Goal: Task Accomplishment & Management: Manage account settings

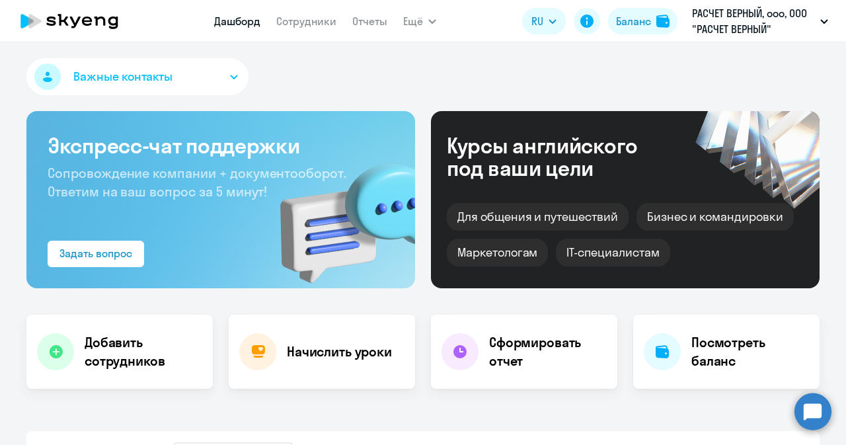
select select "30"
click at [231, 18] on link "Дашборд" at bounding box center [237, 21] width 46 height 13
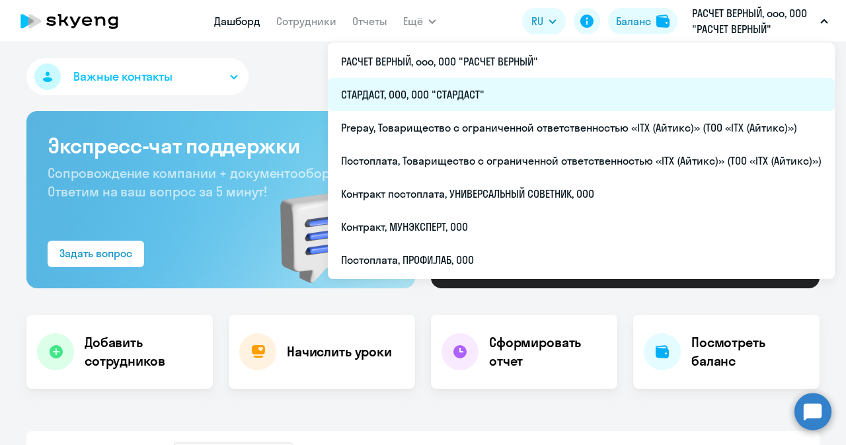
click at [424, 92] on li "СТАРДАСТ, ООО, ООО "СТАРДАСТ"" at bounding box center [581, 94] width 507 height 33
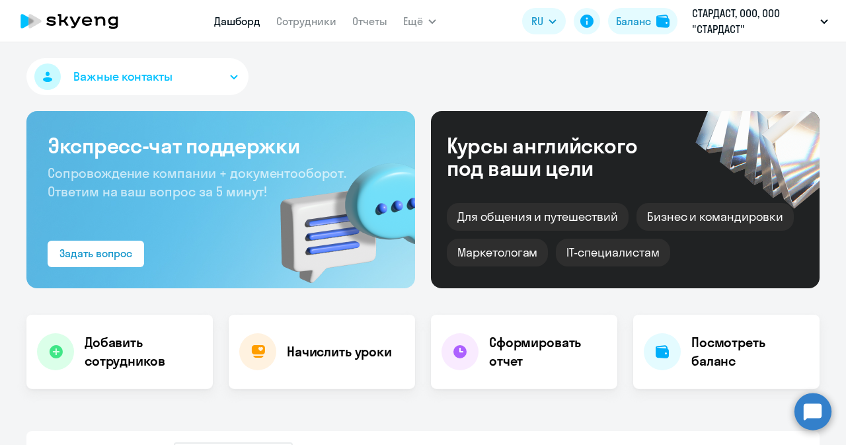
select select "30"
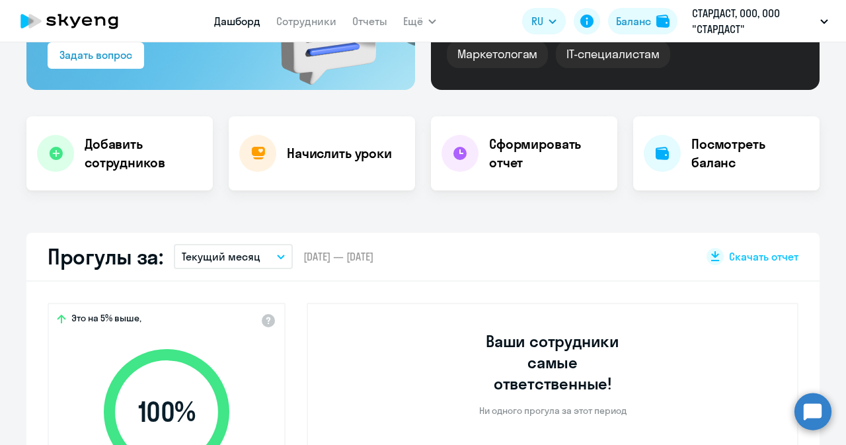
scroll to position [330, 0]
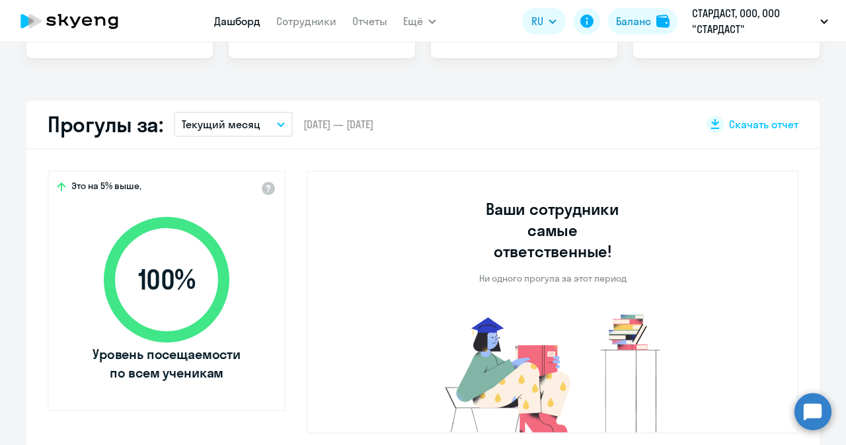
click at [270, 120] on button "Текущий месяц" at bounding box center [233, 124] width 119 height 25
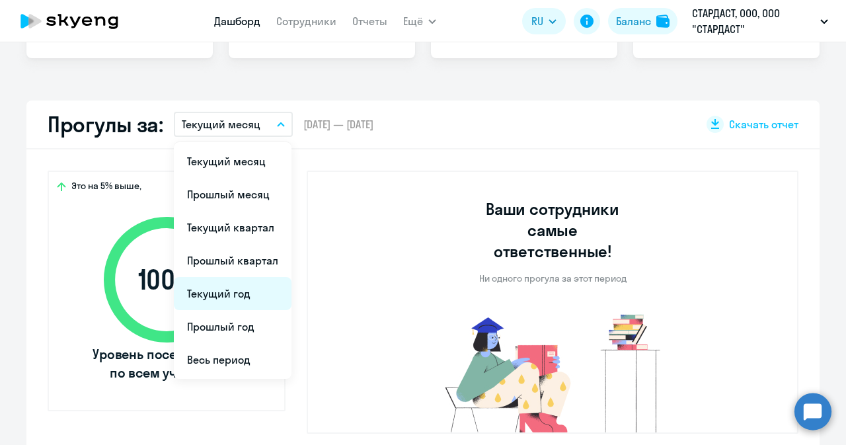
click at [233, 291] on li "Текущий год" at bounding box center [233, 293] width 118 height 33
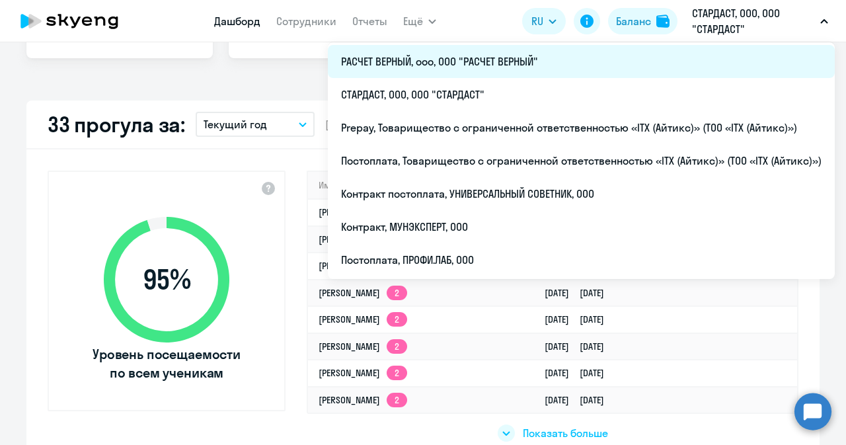
click at [441, 64] on li "РАСЧЕТ ВЕРНЫЙ, ооо, ООО "РАСЧЕТ ВЕРНЫЙ"" at bounding box center [581, 61] width 507 height 33
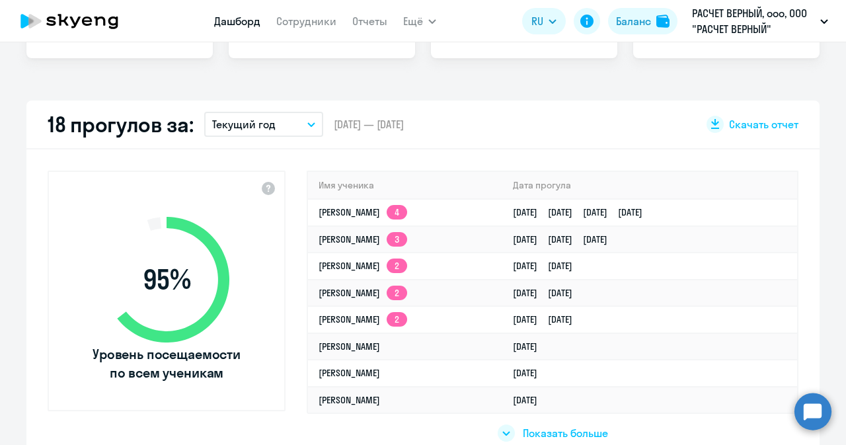
select select "30"
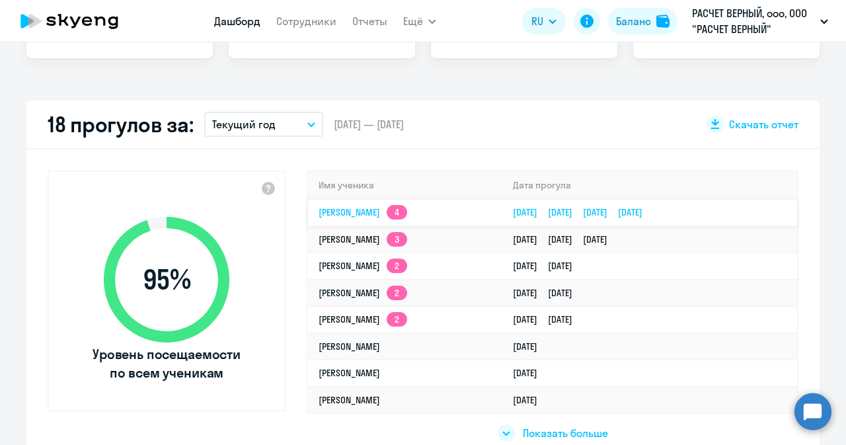
click at [357, 207] on link "[PERSON_NAME] Анатольевна 4" at bounding box center [363, 212] width 89 height 12
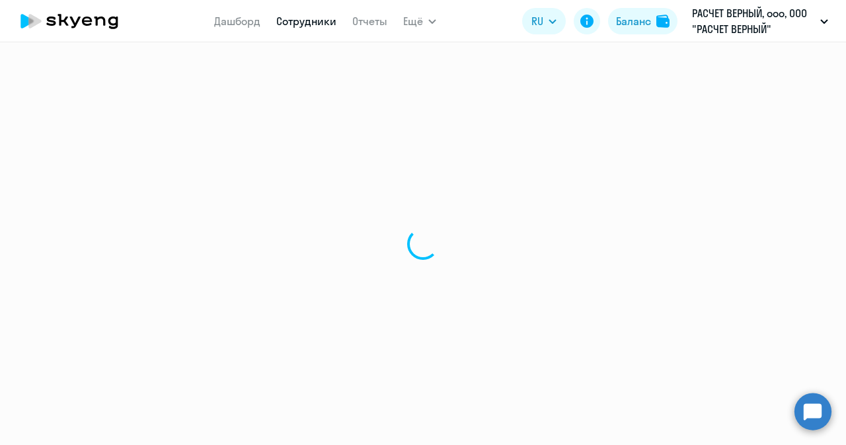
select select "english"
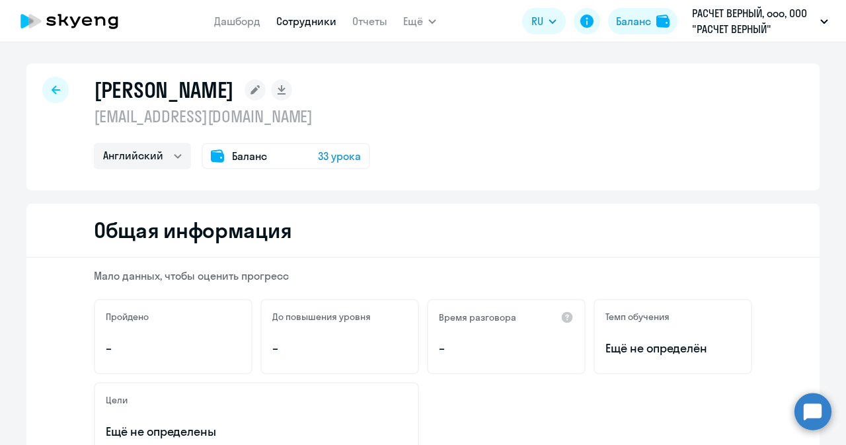
click at [53, 79] on div at bounding box center [55, 90] width 26 height 26
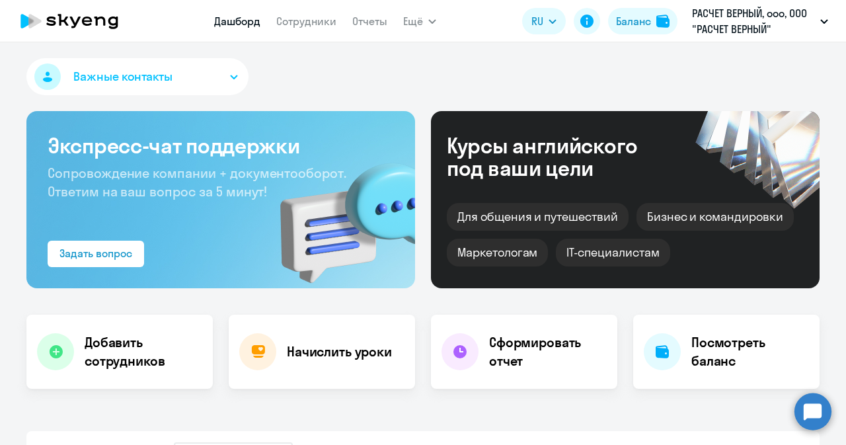
select select "30"
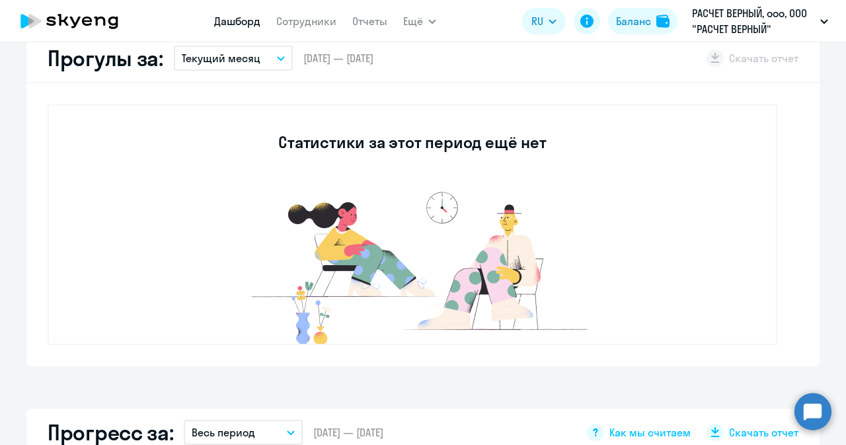
scroll to position [66, 0]
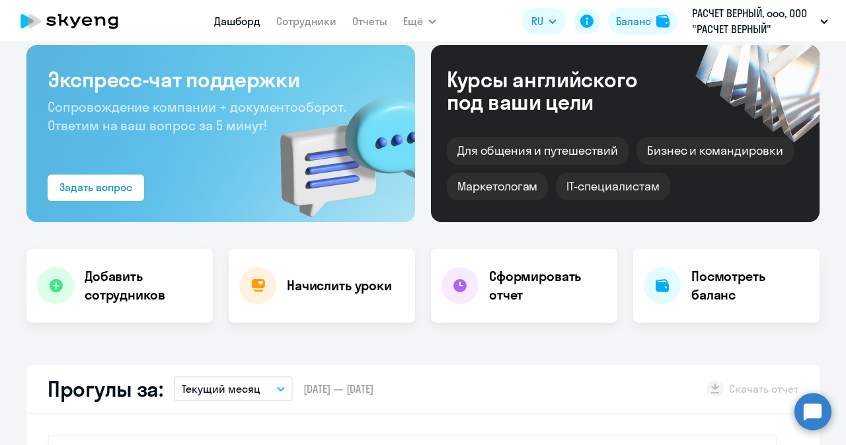
click at [277, 387] on icon "button" at bounding box center [281, 389] width 8 height 5
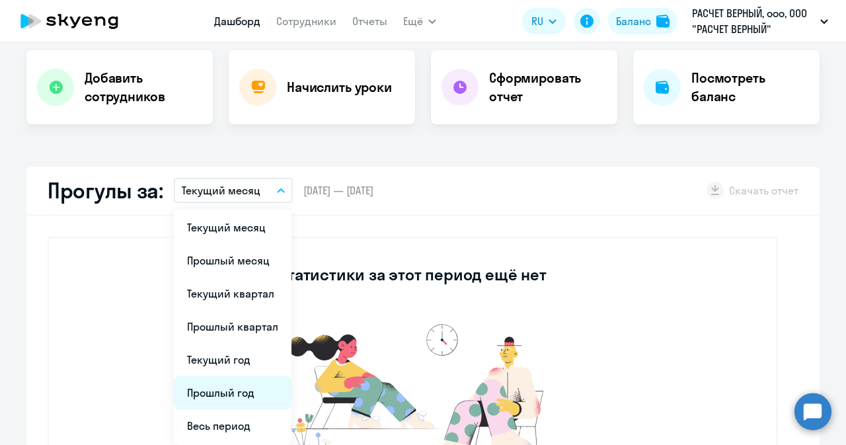
scroll to position [330, 0]
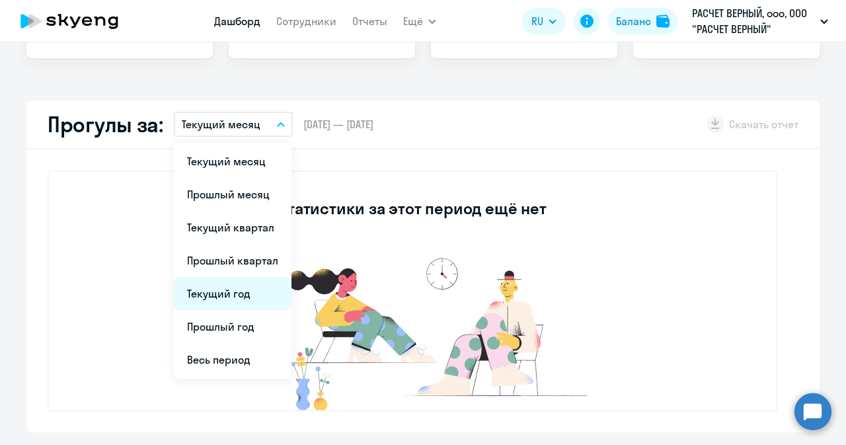
click at [225, 293] on li "Текущий год" at bounding box center [233, 293] width 118 height 33
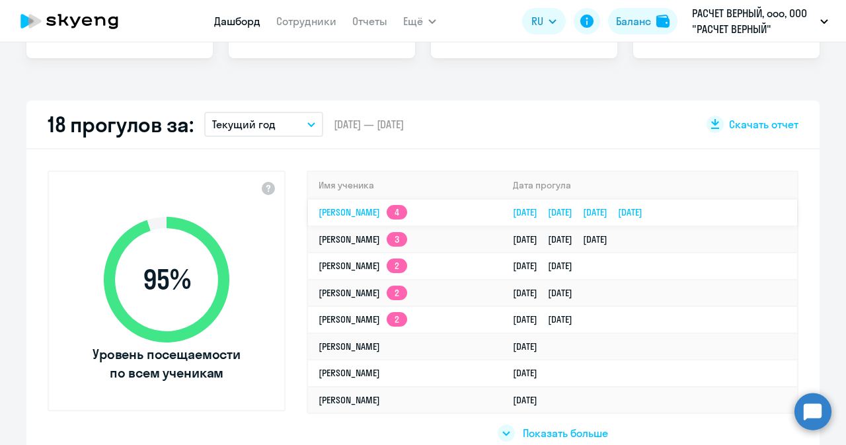
click at [387, 206] on link "[PERSON_NAME] Анатольевна 4" at bounding box center [363, 212] width 89 height 12
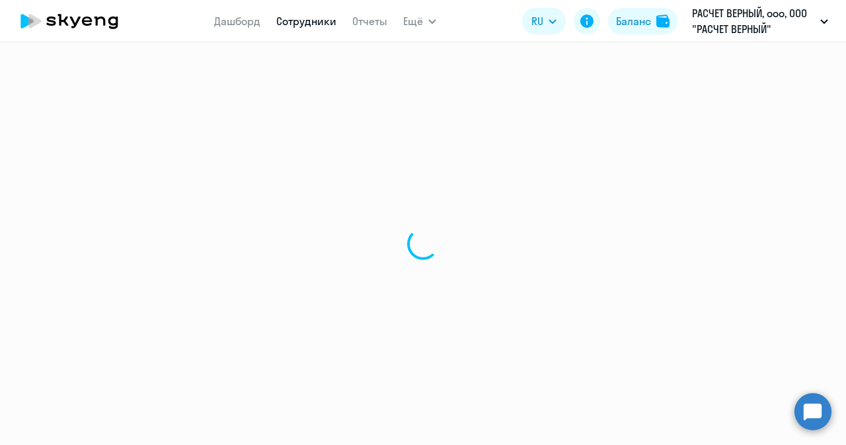
select select "english"
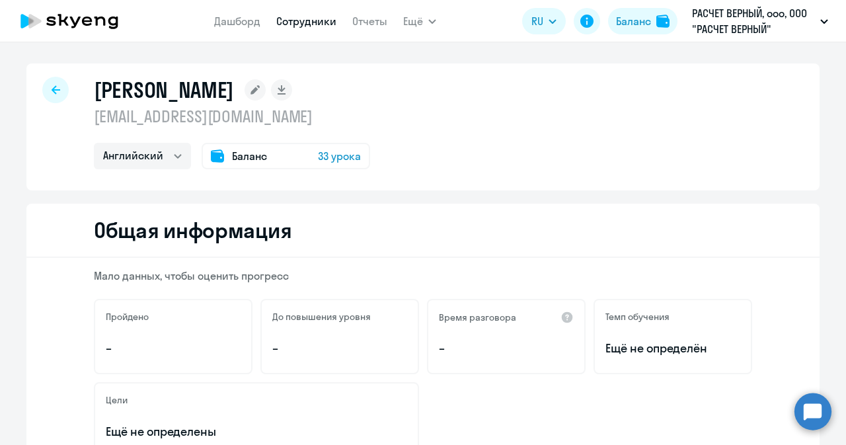
click at [293, 18] on link "Сотрудники" at bounding box center [306, 21] width 60 height 13
select select "30"
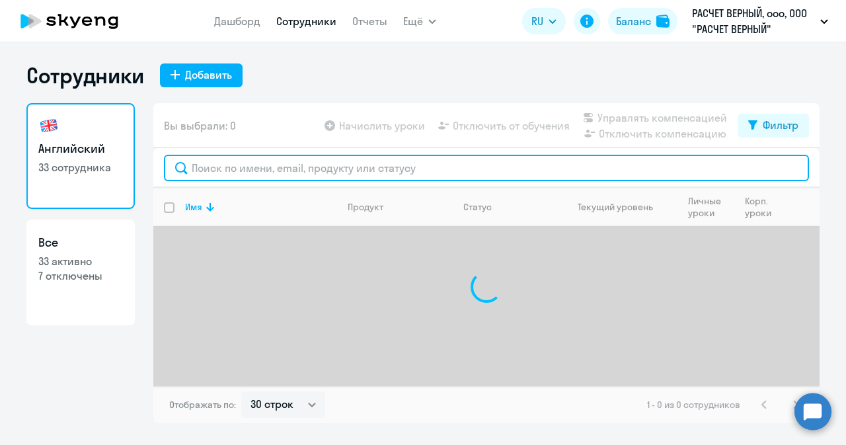
click at [360, 167] on input "text" at bounding box center [486, 168] width 645 height 26
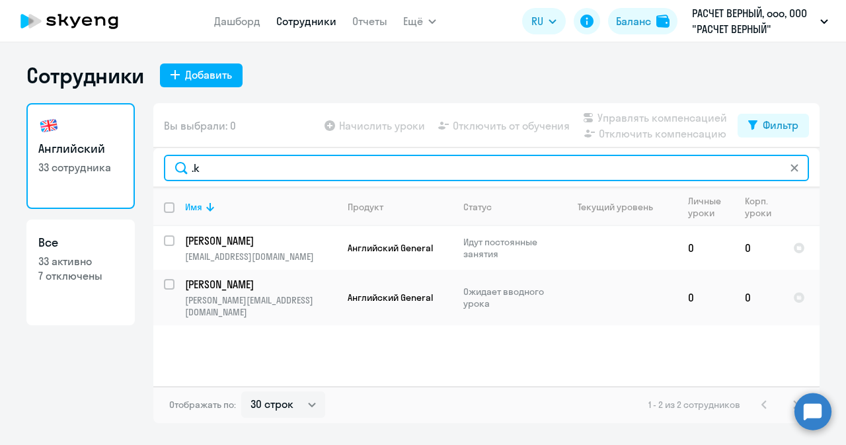
type input "."
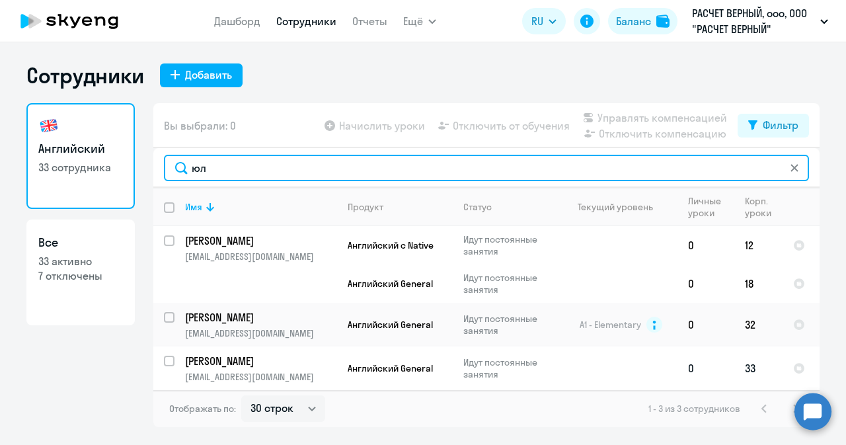
type input "юл"
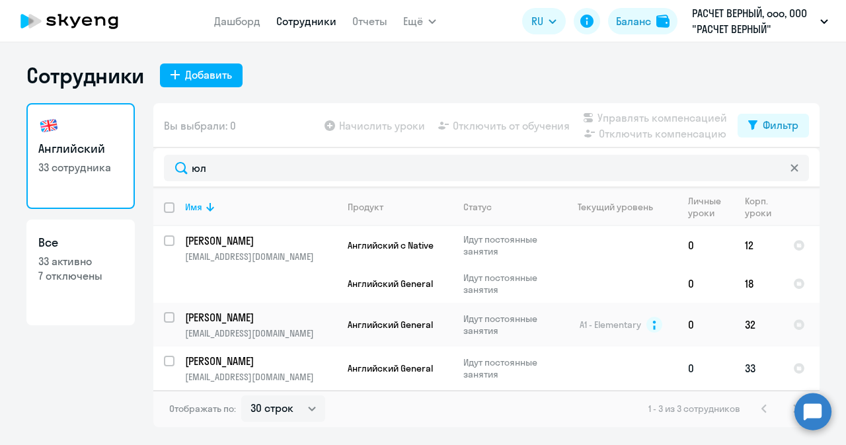
click at [170, 362] on input "select row 41429596" at bounding box center [177, 369] width 26 height 26
checkbox input "true"
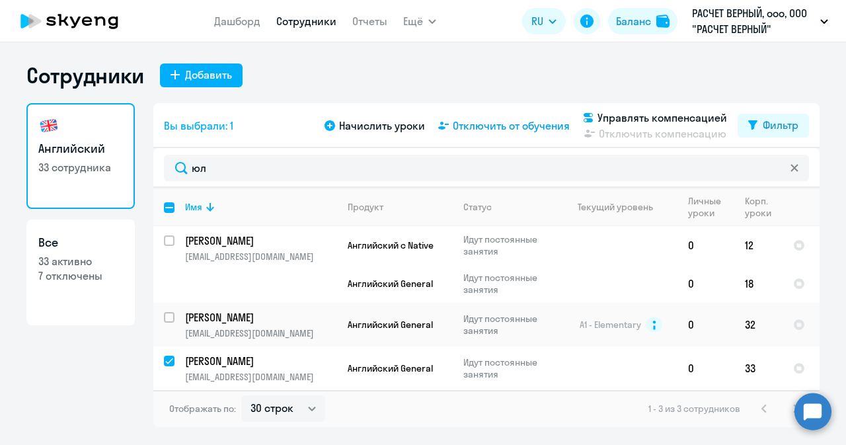
click at [475, 126] on span "Отключить от обучения" at bounding box center [511, 126] width 117 height 16
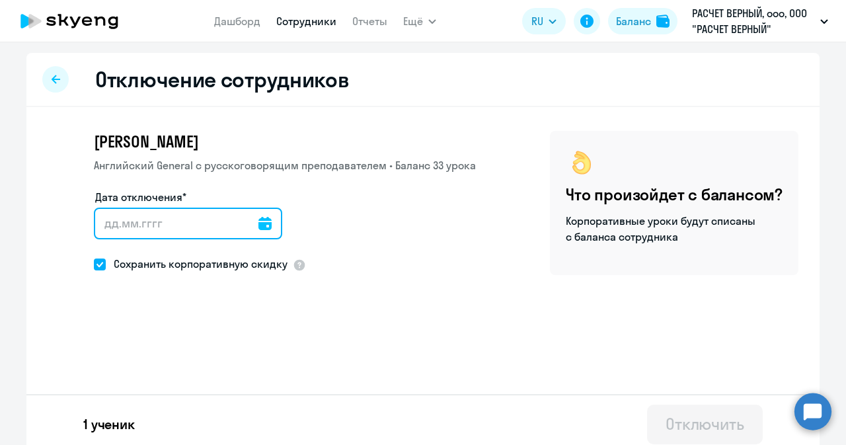
click at [243, 220] on input "Дата отключения*" at bounding box center [188, 224] width 188 height 32
click at [262, 219] on input "Дата отключения*" at bounding box center [188, 224] width 188 height 32
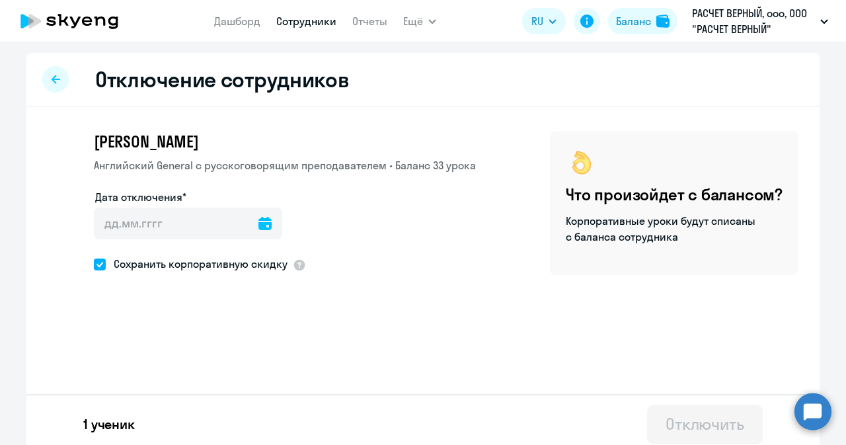
click at [258, 223] on icon at bounding box center [264, 223] width 13 height 13
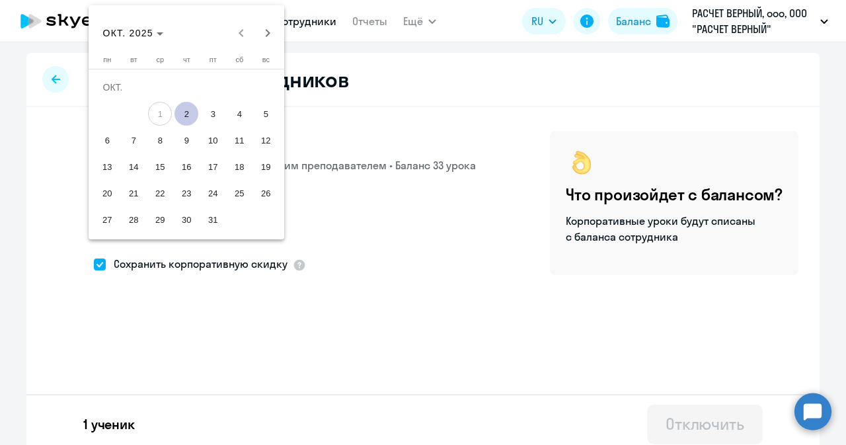
click at [186, 108] on span "2" at bounding box center [186, 114] width 24 height 24
type input "[DATE]"
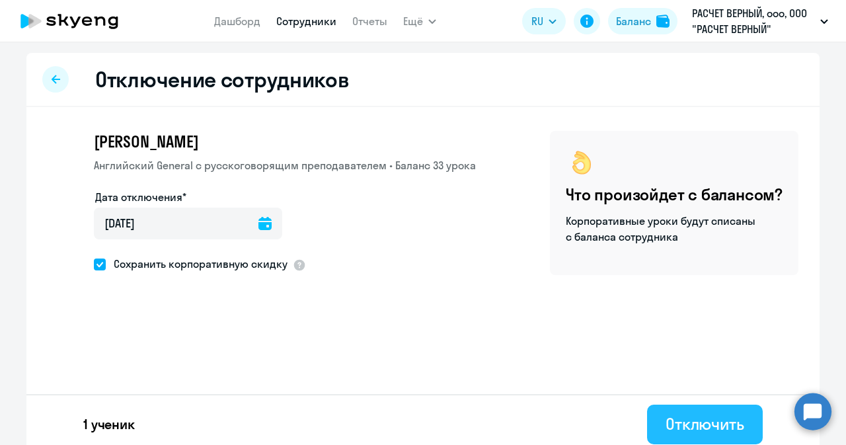
click at [708, 411] on button "Отключить" at bounding box center [705, 424] width 116 height 40
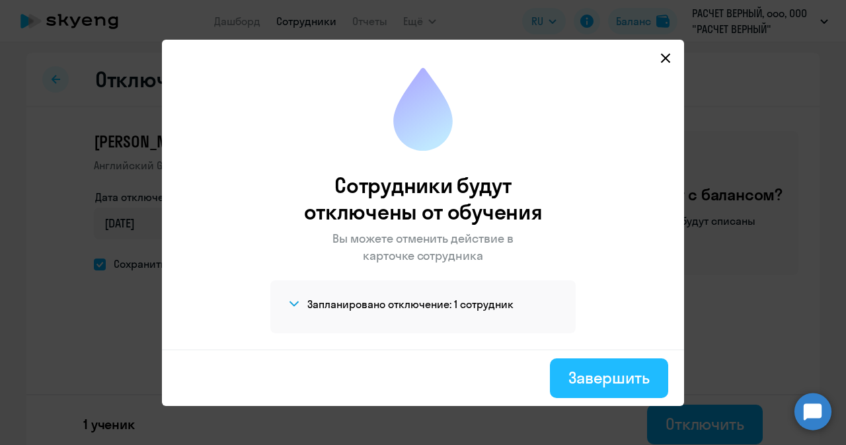
click at [614, 373] on div "Завершить" at bounding box center [608, 377] width 81 height 21
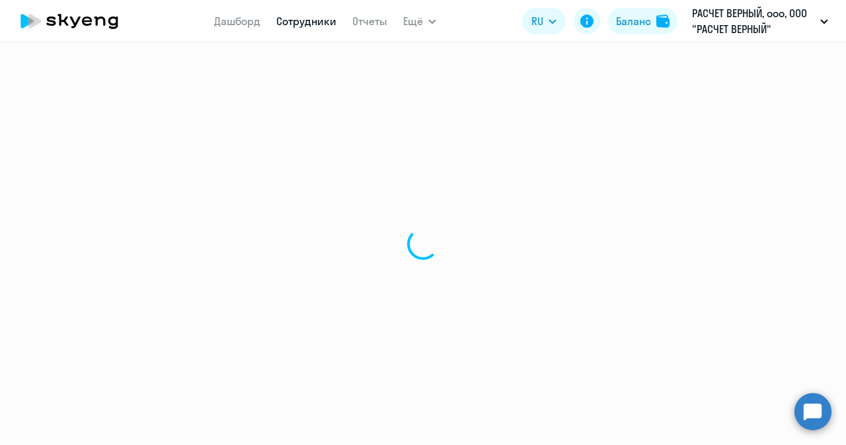
select select "30"
